Goal: Task Accomplishment & Management: Complete application form

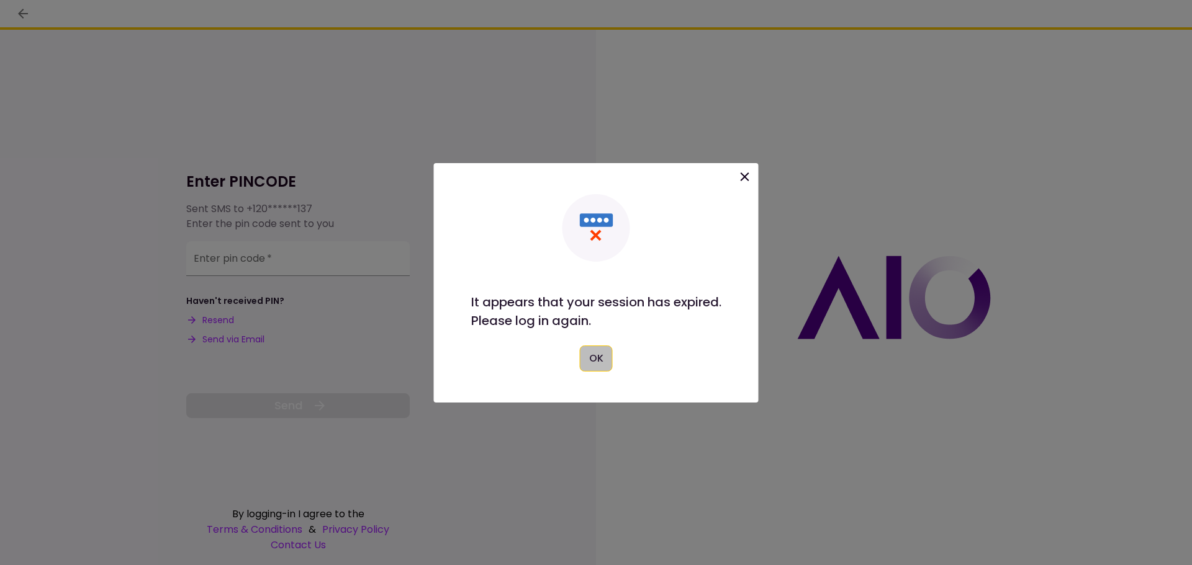
click at [598, 354] on button "OK" at bounding box center [596, 359] width 33 height 26
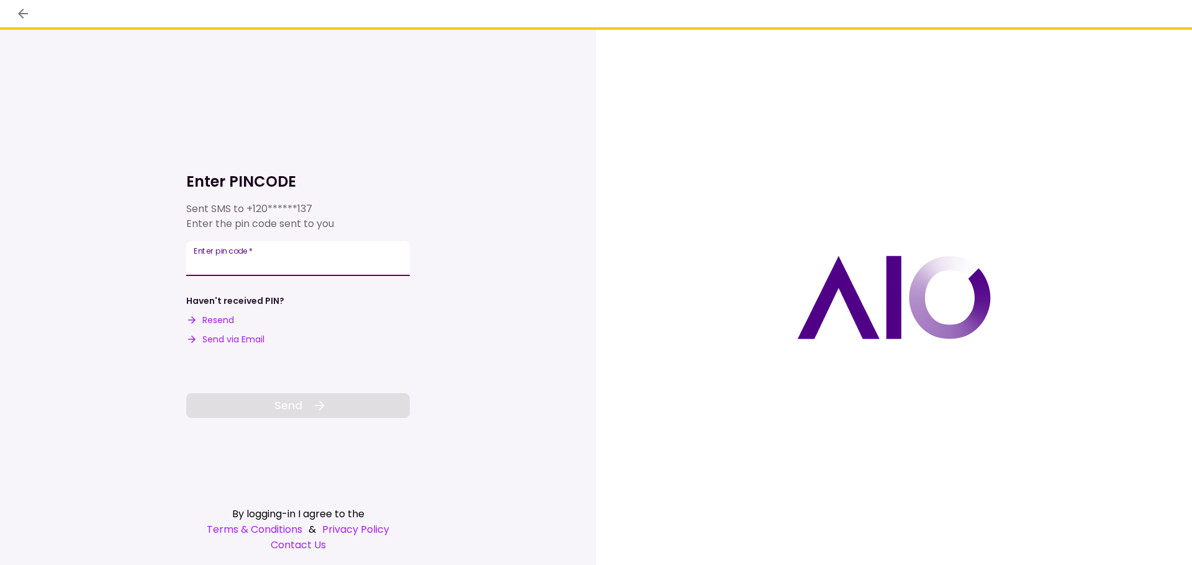
click at [247, 268] on input "Enter pin code   *" at bounding box center [297, 258] width 223 height 35
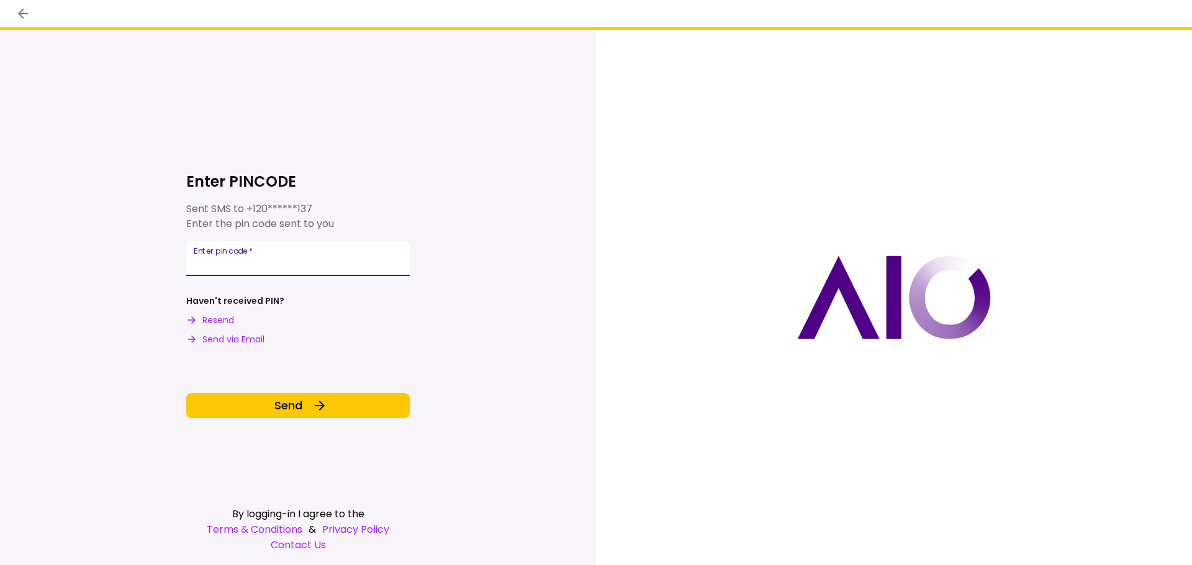
type input "******"
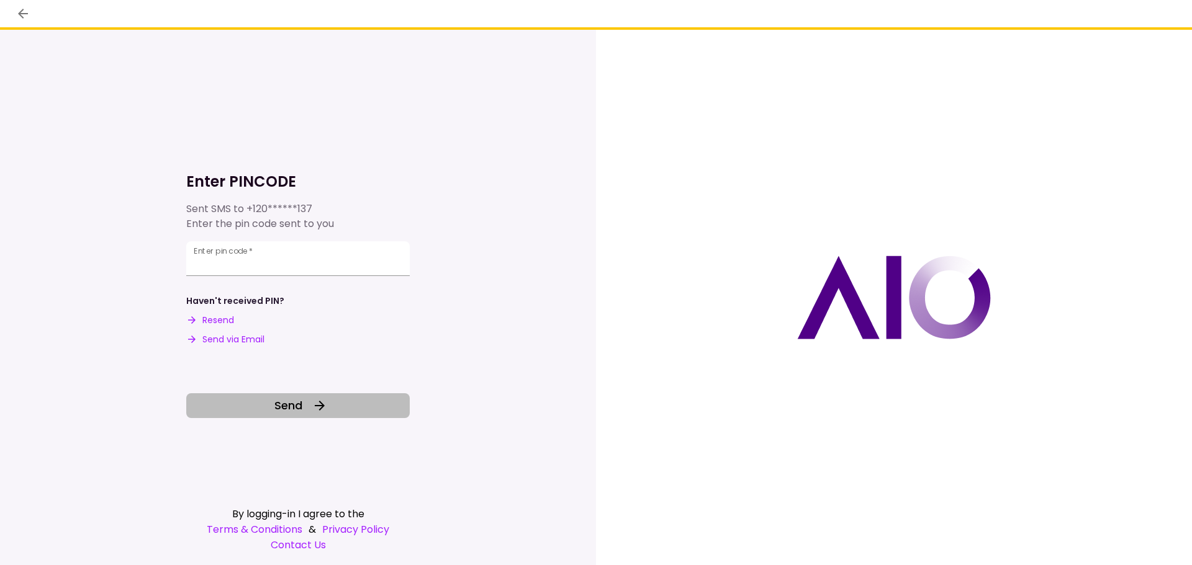
click at [332, 399] on button "Send" at bounding box center [297, 406] width 223 height 25
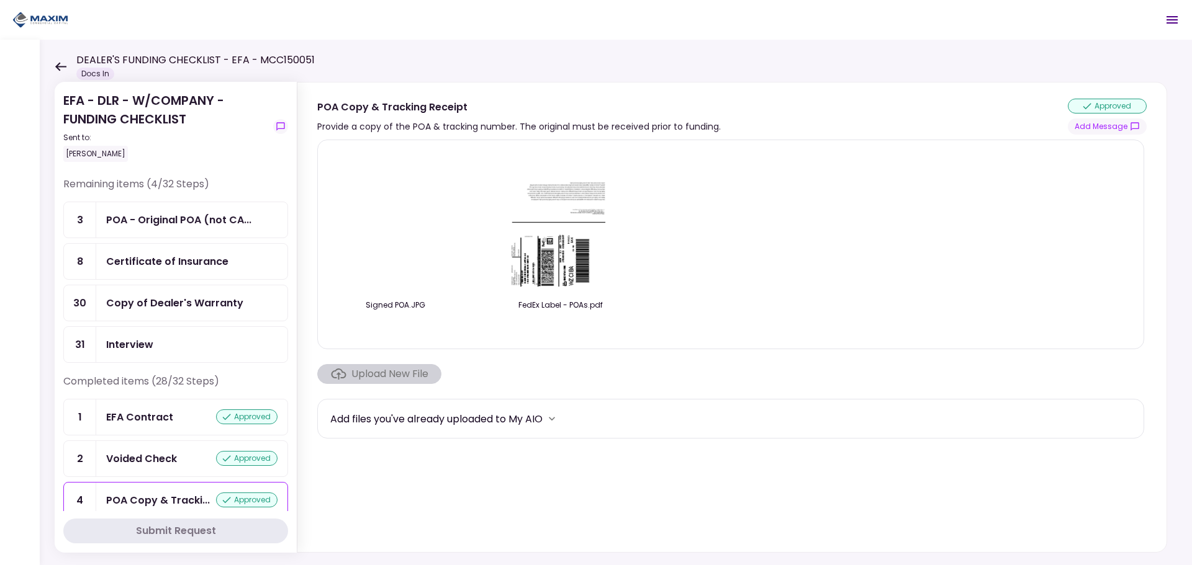
click at [50, 60] on div "EFA - DLR - W/COMPANY - FUNDING CHECKLIST Sent to: [PERSON_NAME] Remaining item…" at bounding box center [616, 303] width 1152 height 526
click at [56, 61] on div "DEALER'S FUNDING CHECKLIST - EFA - MCC150051 Docs In" at bounding box center [185, 66] width 260 height 27
click at [60, 67] on icon at bounding box center [60, 66] width 11 height 9
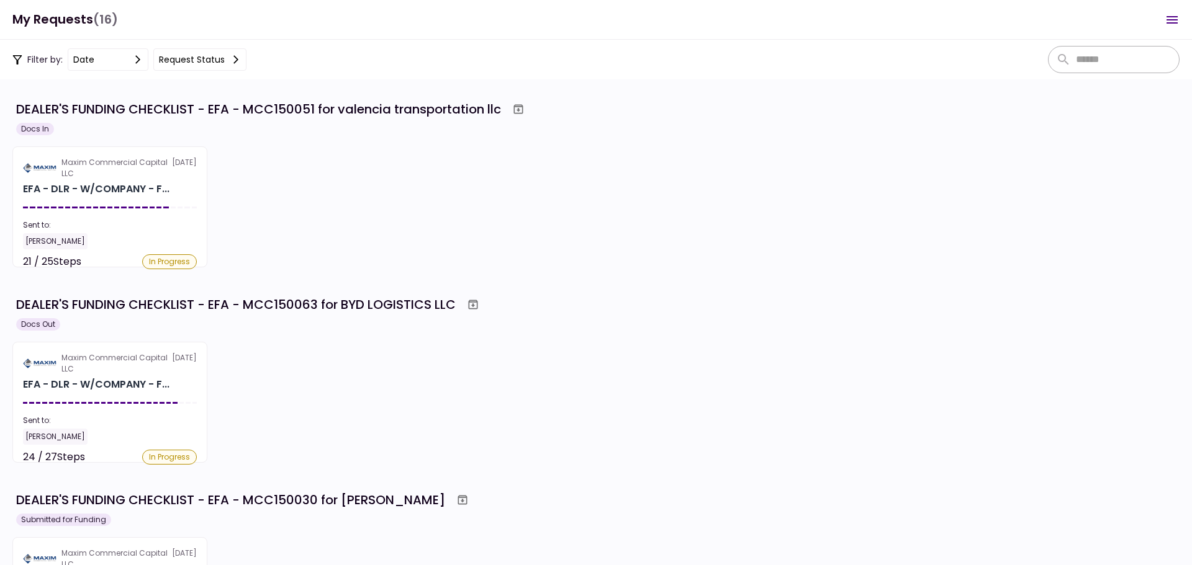
scroll to position [124, 0]
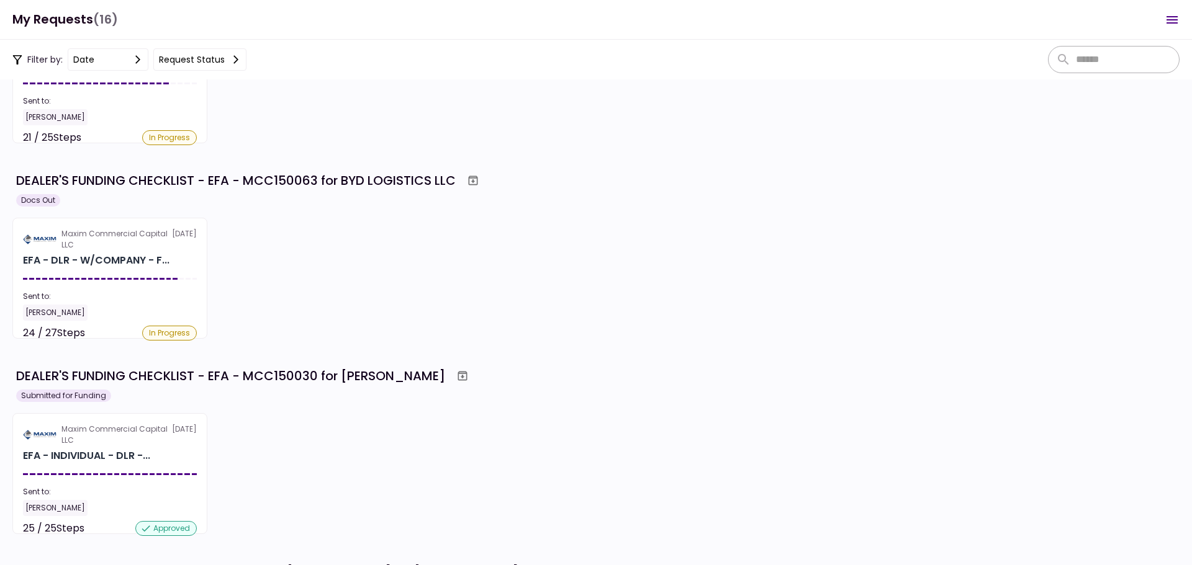
click at [110, 295] on div "Sent to:" at bounding box center [110, 296] width 174 height 11
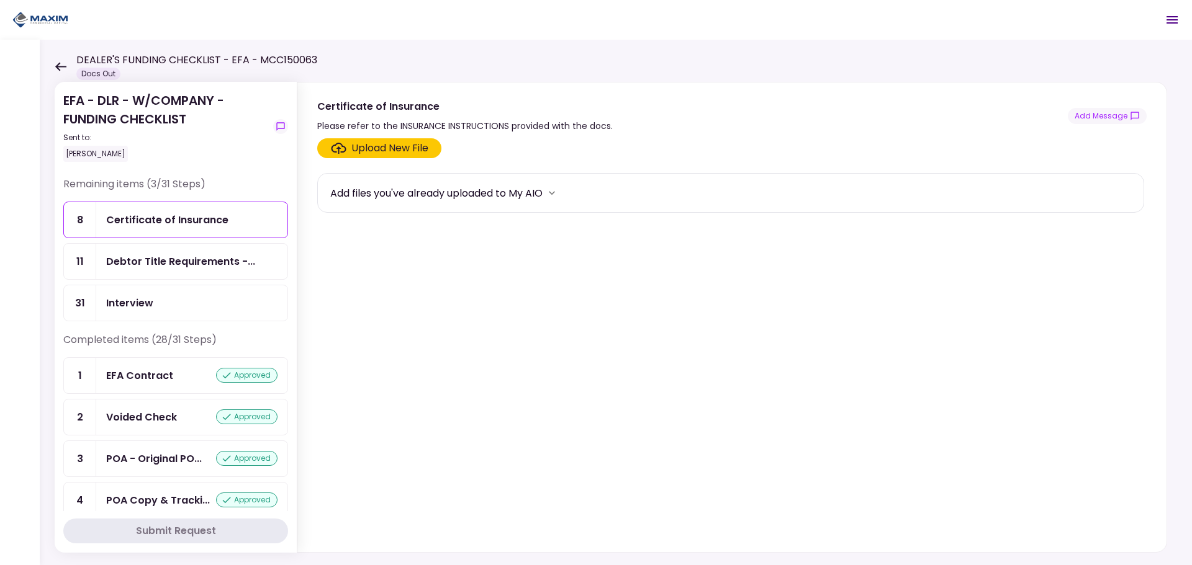
click at [359, 153] on div "Upload New File" at bounding box center [389, 148] width 77 height 15
click at [0, 0] on input "Upload New File" at bounding box center [0, 0] width 0 height 0
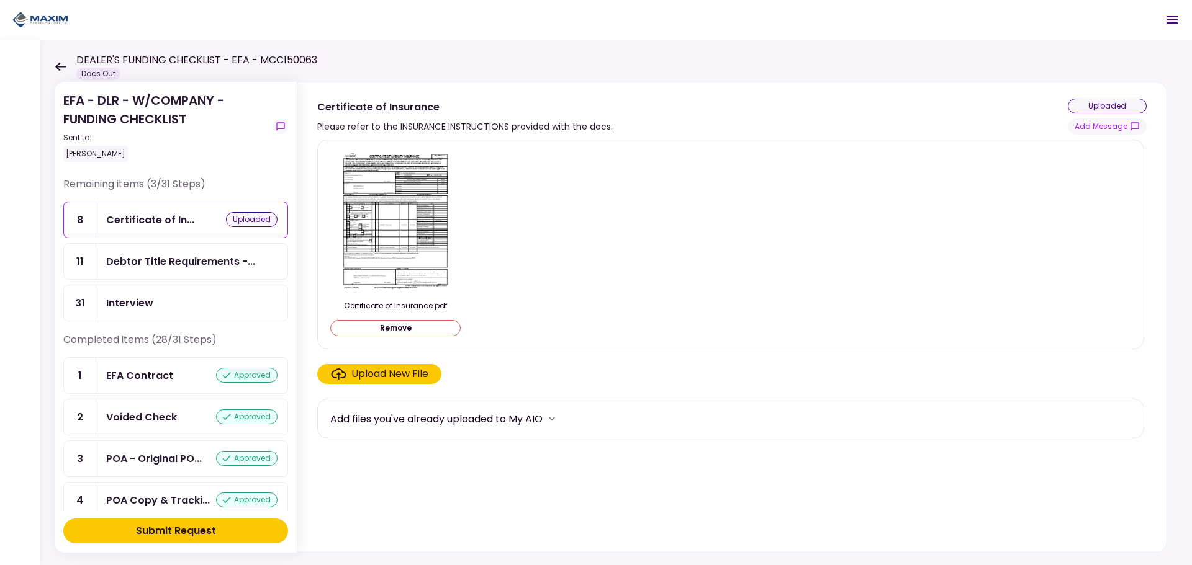
click at [230, 529] on button "Submit Request" at bounding box center [175, 531] width 225 height 25
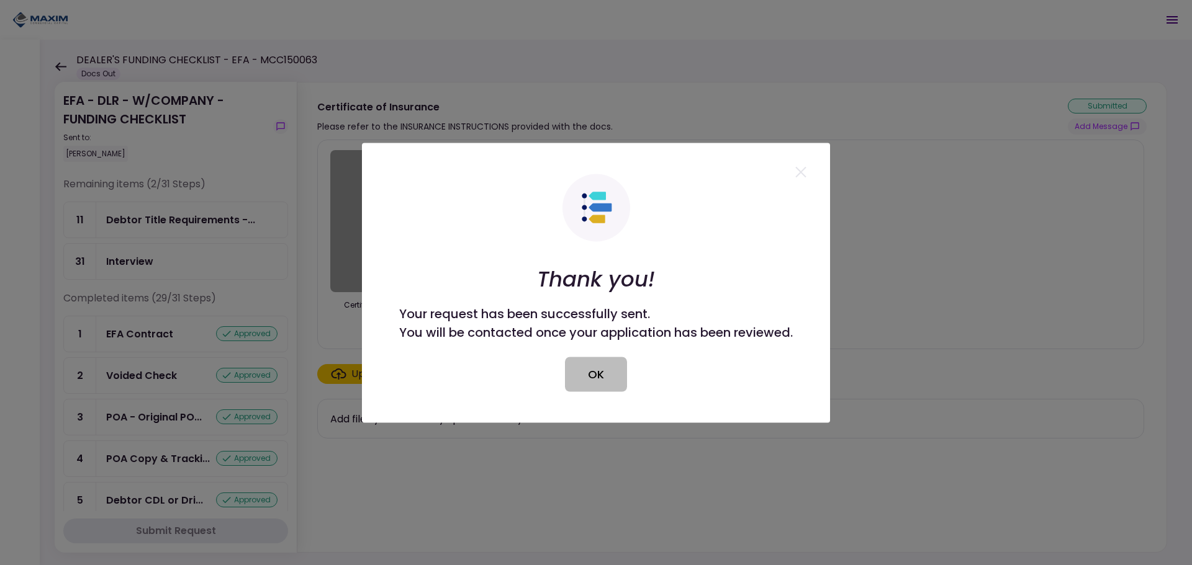
click at [623, 390] on button "OK" at bounding box center [596, 374] width 62 height 35
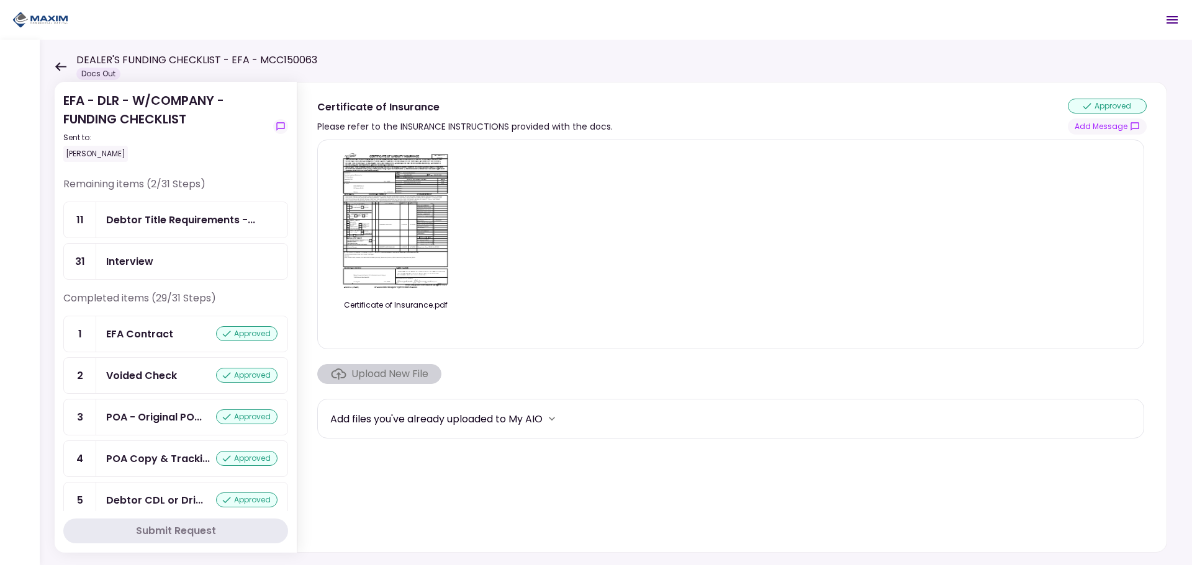
click at [138, 251] on div "Interview" at bounding box center [191, 261] width 191 height 35
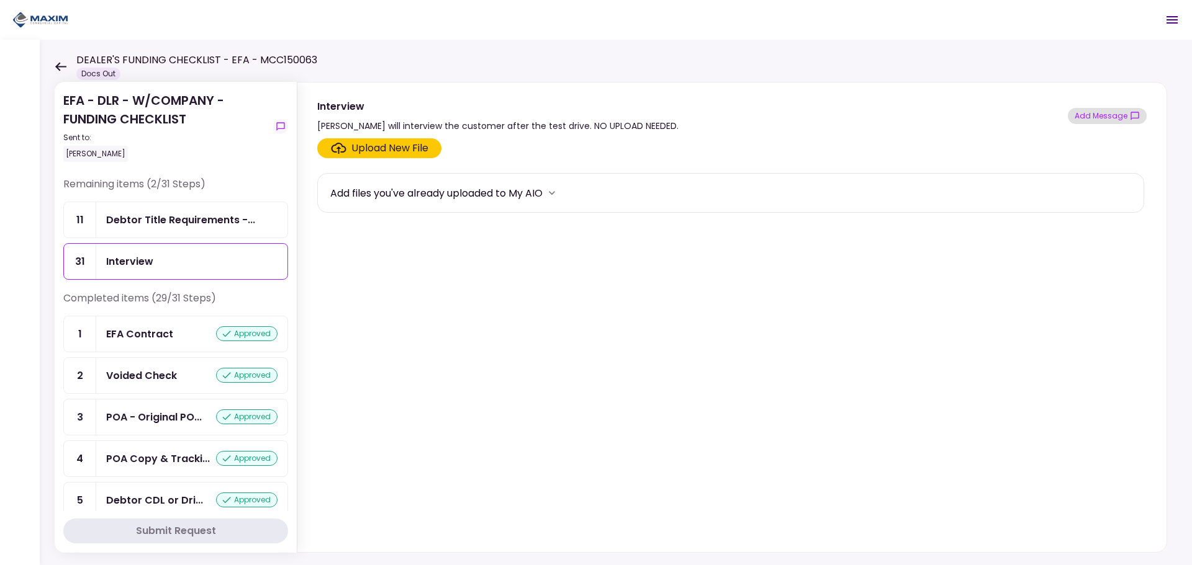
click at [1102, 114] on button "Add Message" at bounding box center [1107, 116] width 79 height 16
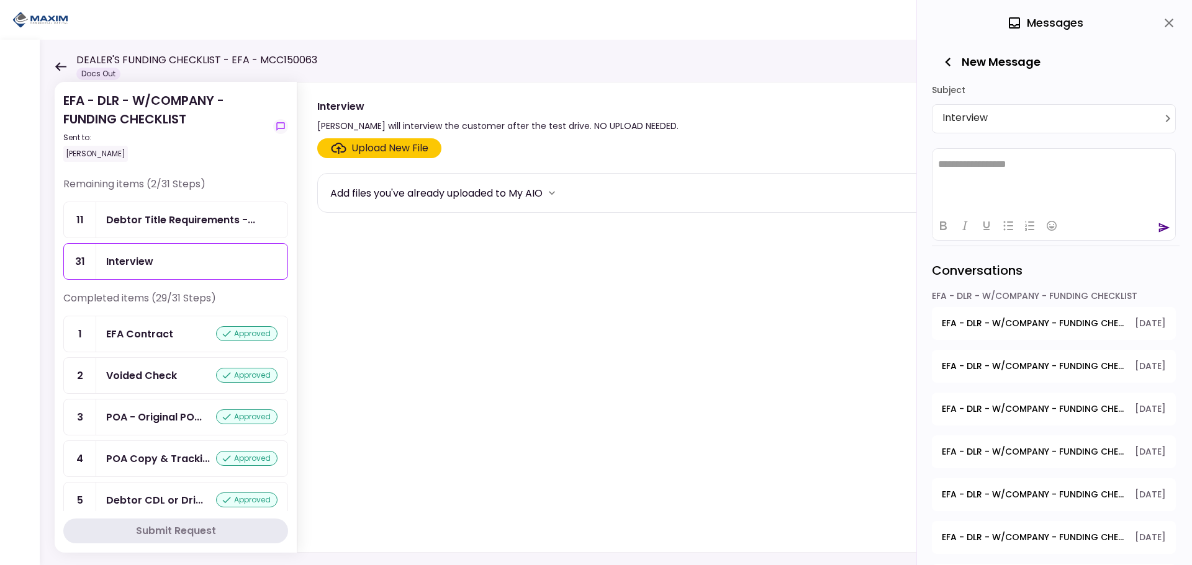
click at [1169, 22] on icon "close" at bounding box center [1168, 23] width 9 height 9
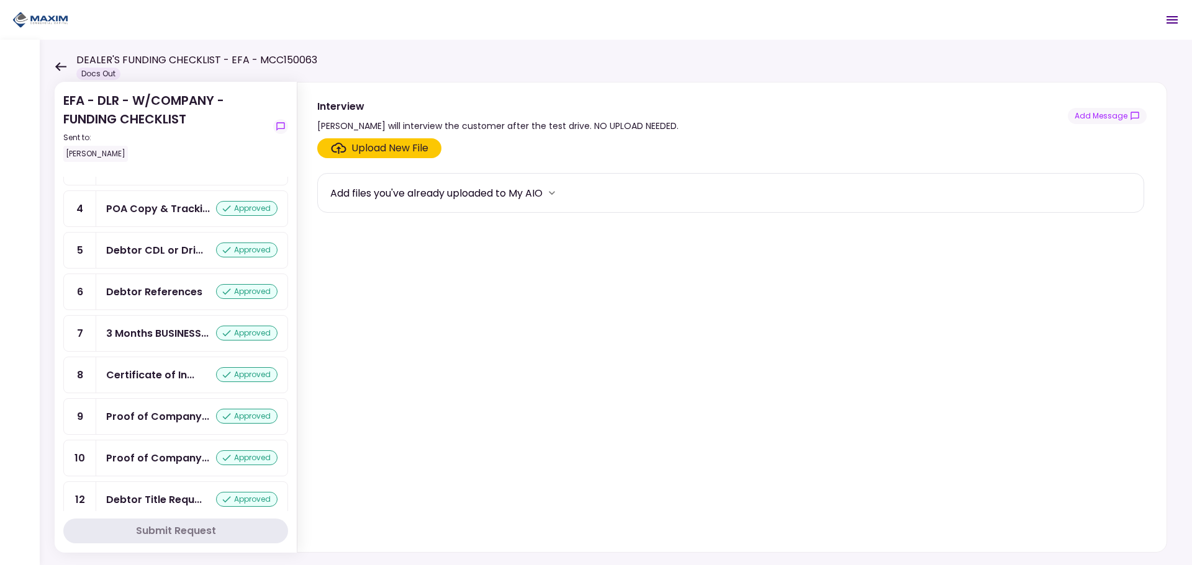
scroll to position [310, 0]
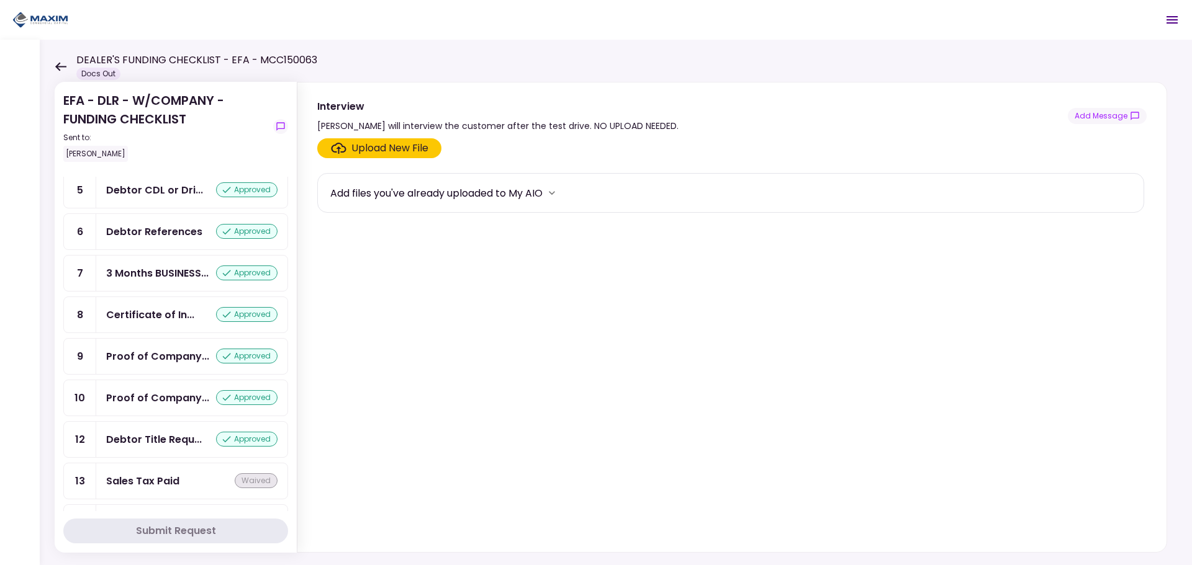
click at [58, 66] on icon at bounding box center [60, 66] width 11 height 9
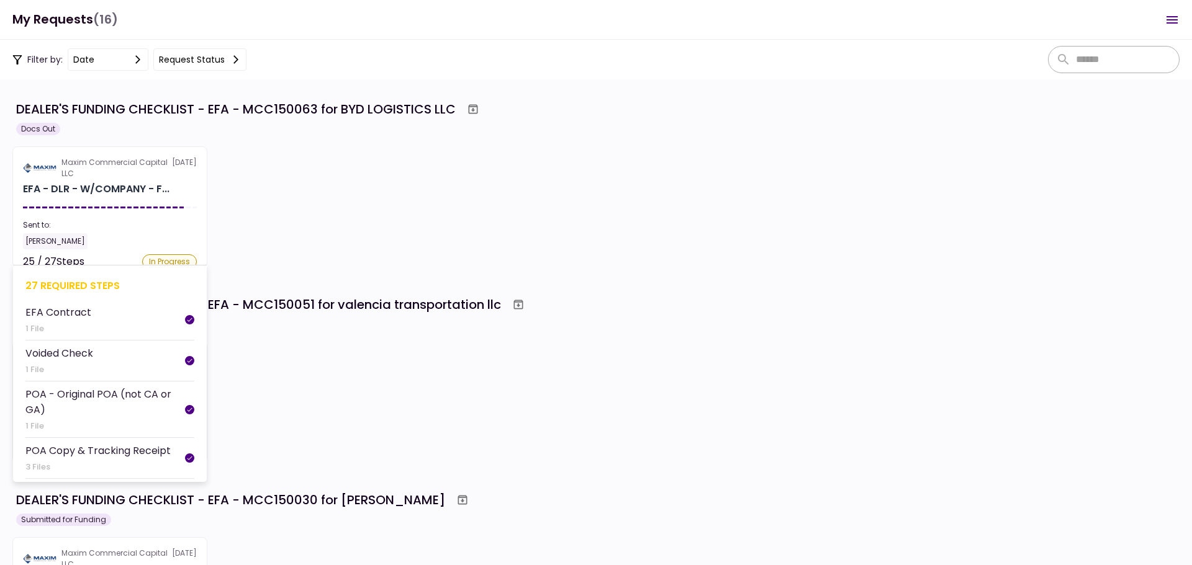
click at [130, 168] on div "Maxim Commercial Capital LLC" at bounding box center [116, 168] width 110 height 22
